Goal: Information Seeking & Learning: Check status

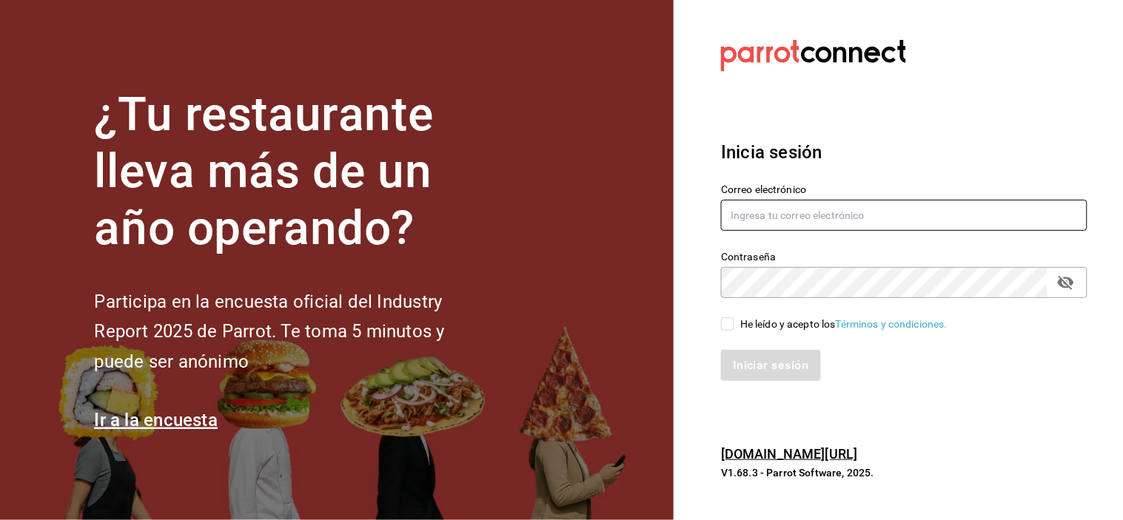
click at [782, 228] on input "text" at bounding box center [904, 215] width 366 height 31
type input "[EMAIL_ADDRESS][DOMAIN_NAME]"
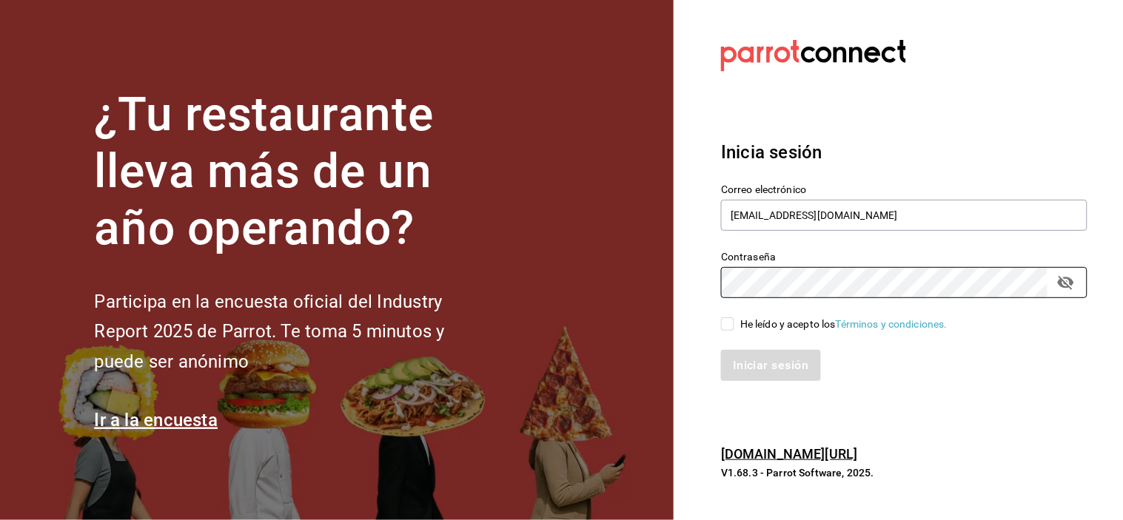
click at [719, 319] on div "He leído y acepto los Términos y condiciones." at bounding box center [895, 315] width 384 height 34
click at [730, 323] on input "He leído y acepto los Términos y condiciones." at bounding box center [727, 324] width 13 height 13
checkbox input "true"
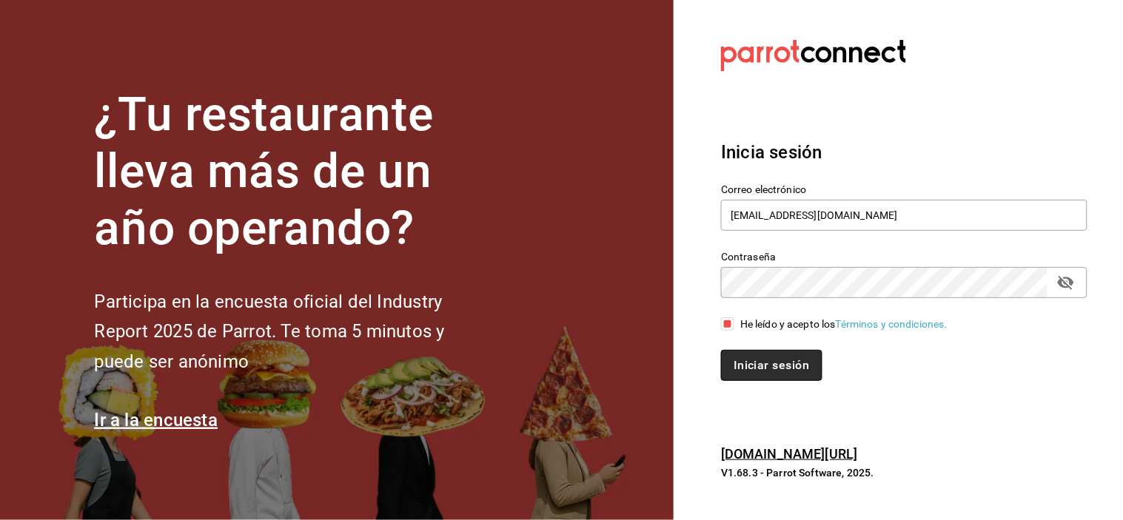
click at [735, 359] on button "Iniciar sesión" at bounding box center [771, 365] width 101 height 31
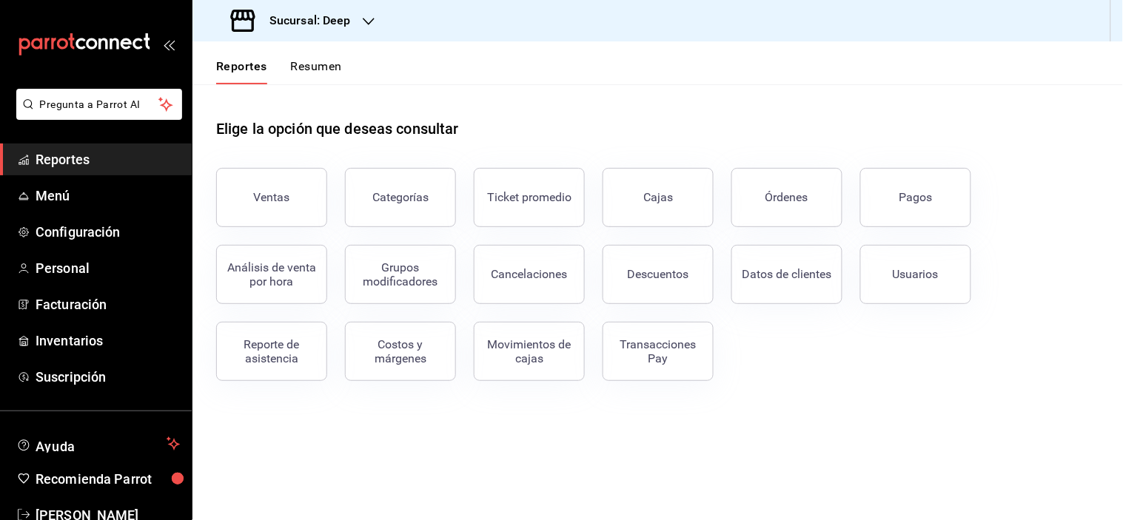
click at [343, 19] on h3 "Sucursal: Deep" at bounding box center [304, 21] width 93 height 18
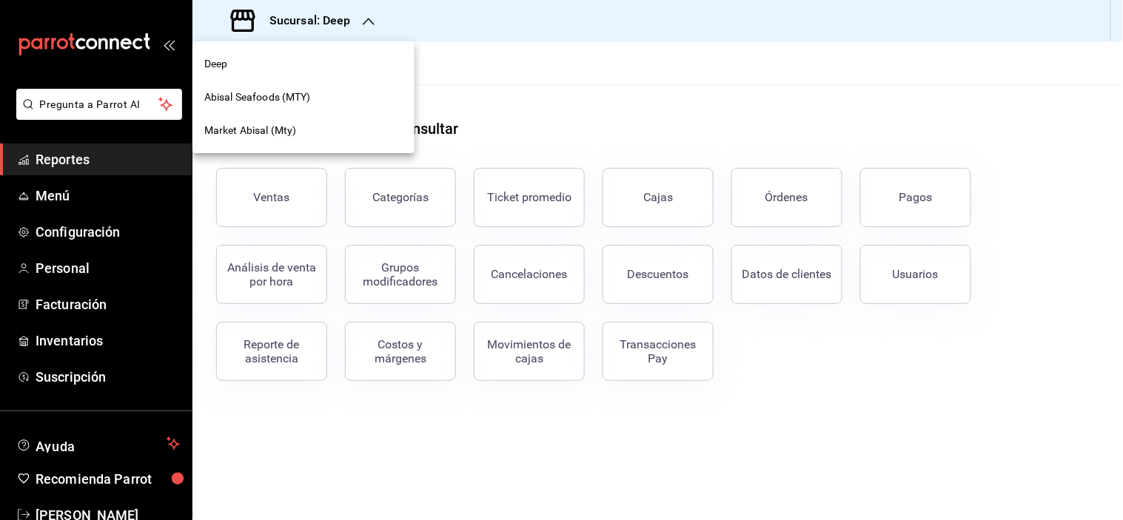
click at [321, 101] on div "Abisal Seafoods (MTY)" at bounding box center [303, 98] width 198 height 16
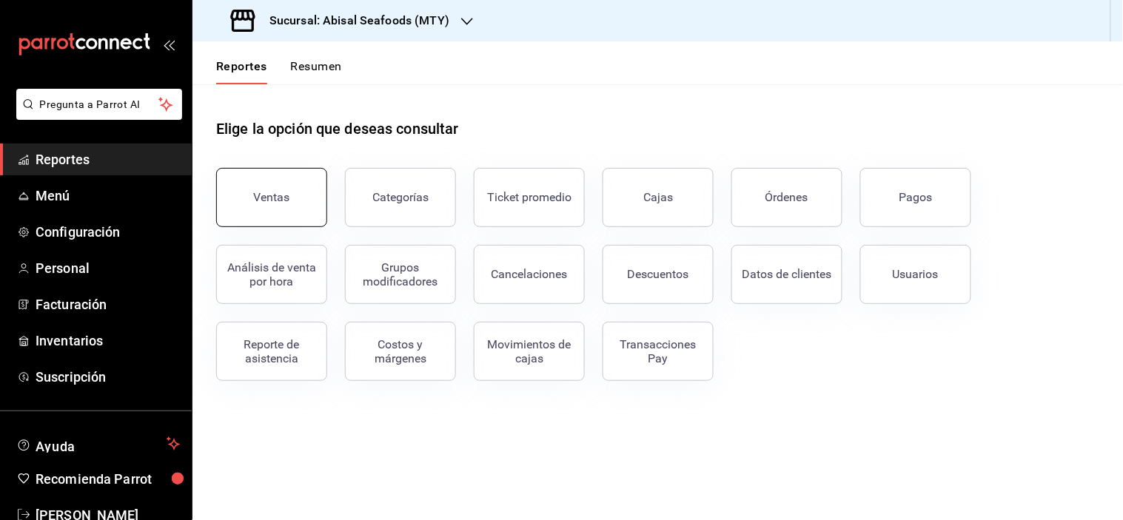
click at [313, 205] on button "Ventas" at bounding box center [271, 197] width 111 height 59
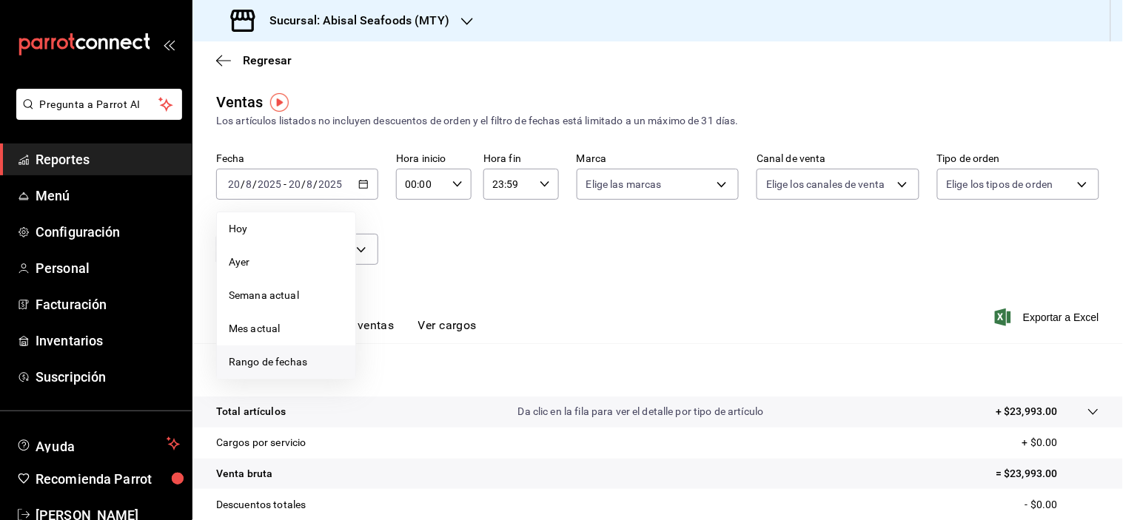
click at [298, 356] on span "Rango de fechas" at bounding box center [286, 363] width 115 height 16
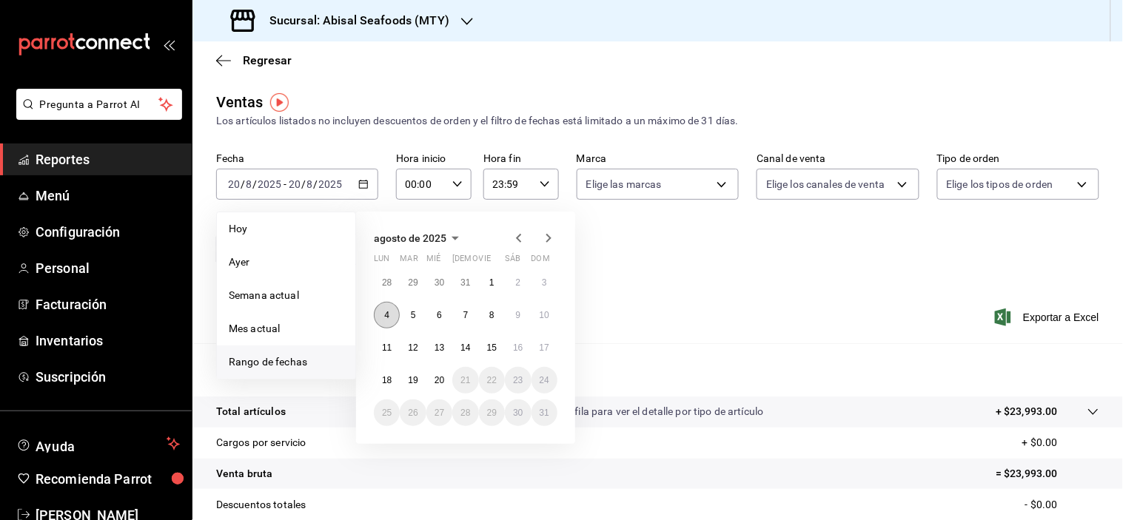
click at [383, 307] on button "4" at bounding box center [387, 315] width 26 height 27
click at [549, 311] on abbr "10" at bounding box center [545, 315] width 10 height 10
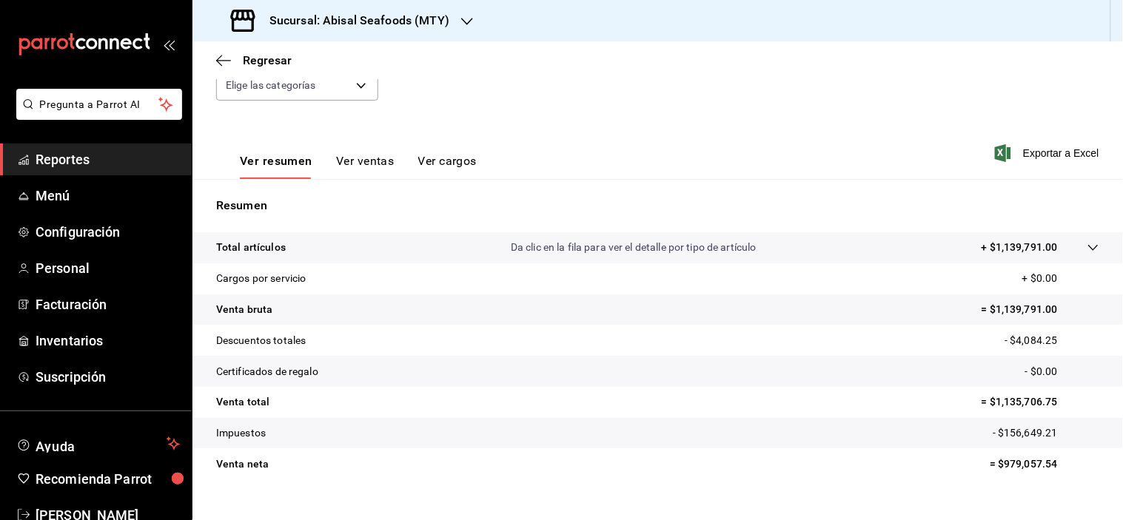
scroll to position [189, 0]
